Goal: Information Seeking & Learning: Learn about a topic

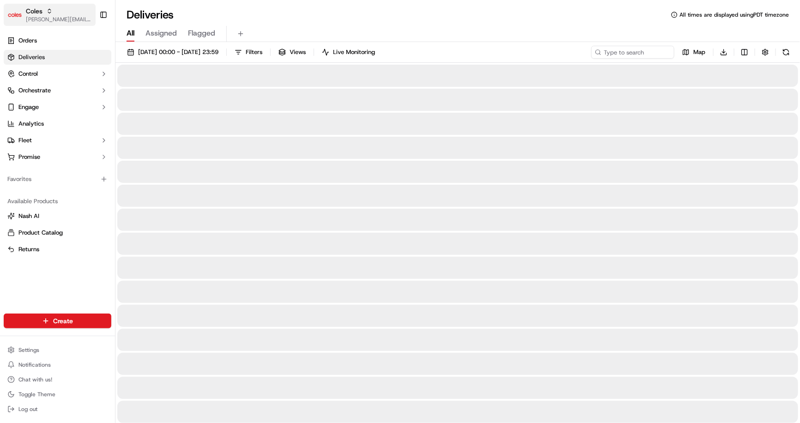
click at [62, 20] on span "[PERSON_NAME][EMAIL_ADDRESS][DOMAIN_NAME]" at bounding box center [59, 19] width 66 height 7
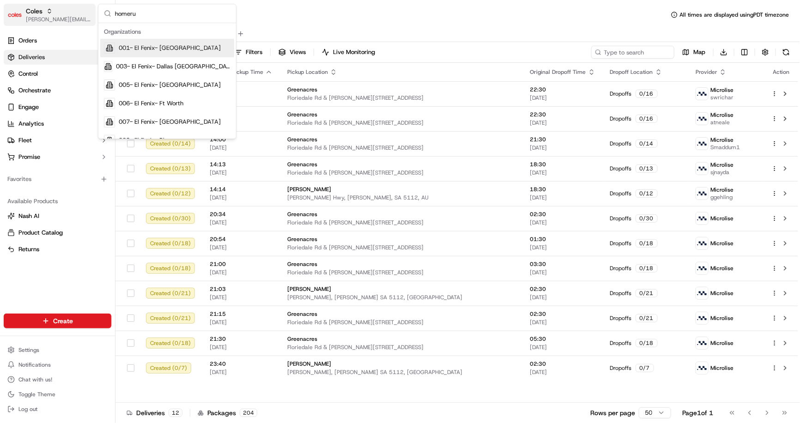
type input "homerun"
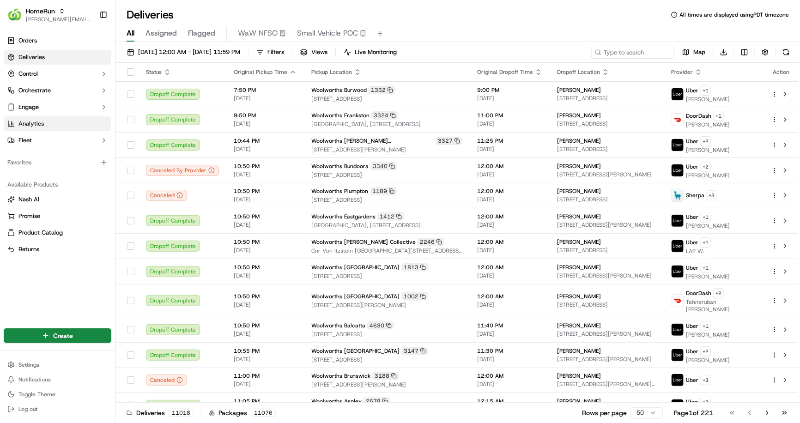
click at [40, 129] on link "Analytics" at bounding box center [58, 123] width 108 height 15
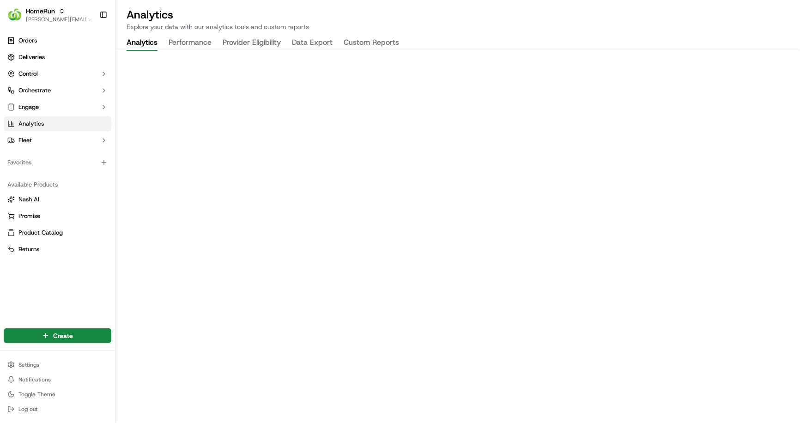
click at [187, 44] on button "Performance" at bounding box center [190, 43] width 43 height 16
click at [59, 18] on span "[PERSON_NAME][EMAIL_ADDRESS][DOMAIN_NAME]" at bounding box center [59, 19] width 66 height 7
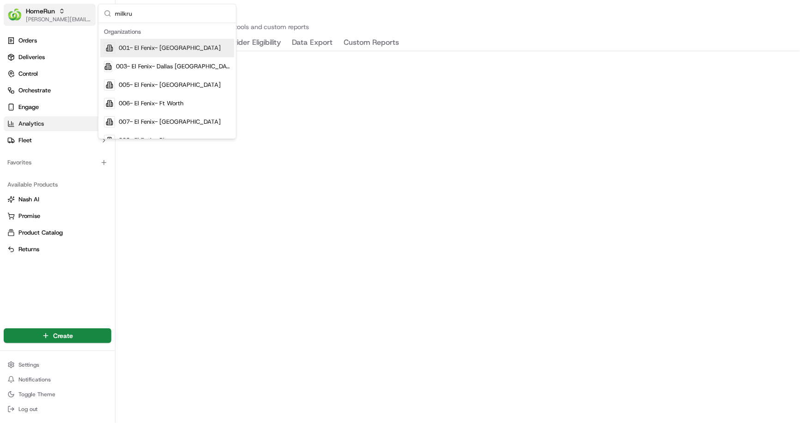
type input "milkrun"
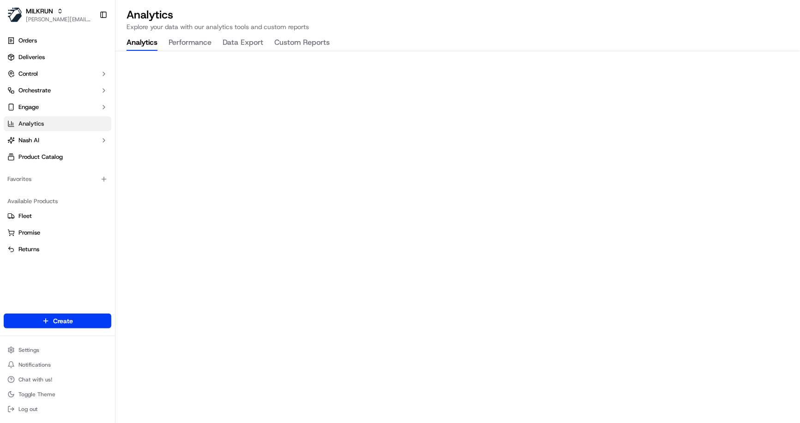
click at [189, 44] on button "Performance" at bounding box center [190, 43] width 43 height 16
